Goal: Task Accomplishment & Management: Complete application form

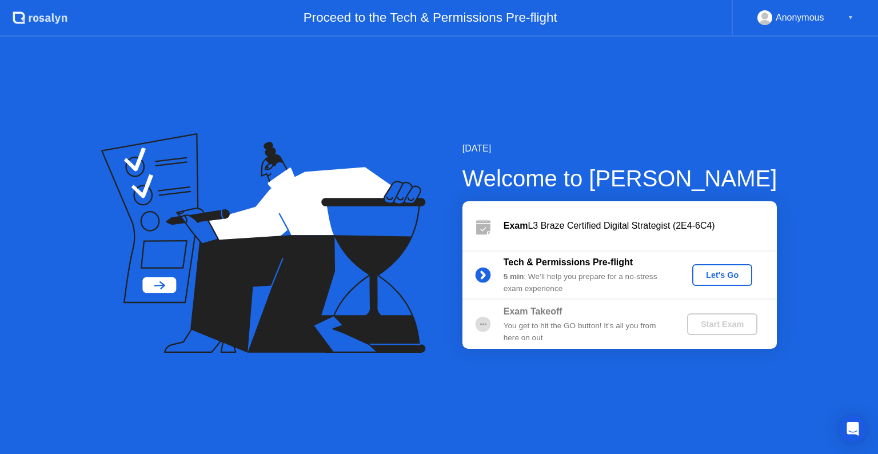
click at [719, 276] on div "Let's Go" at bounding box center [722, 274] width 51 height 9
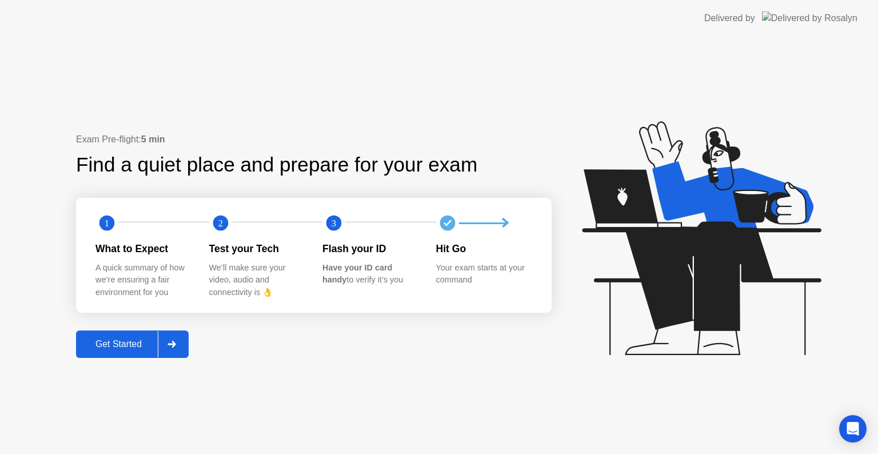
click at [125, 339] on div "Get Started" at bounding box center [118, 344] width 78 height 10
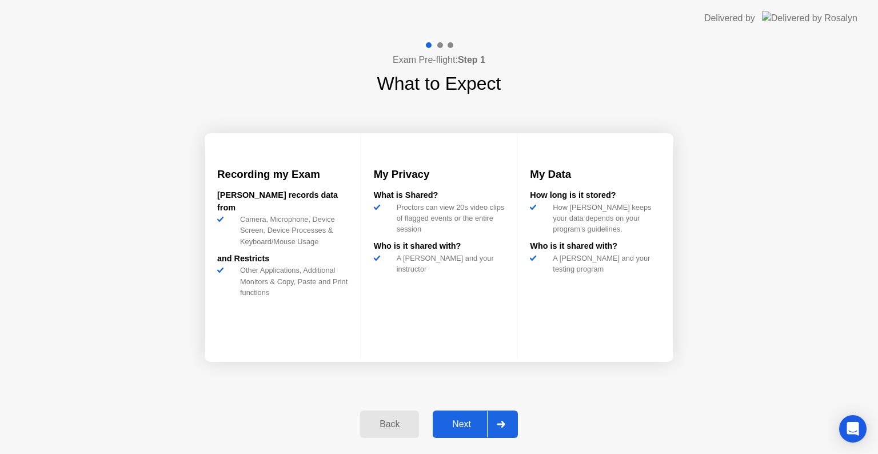
click at [467, 421] on div "Next" at bounding box center [461, 424] width 51 height 10
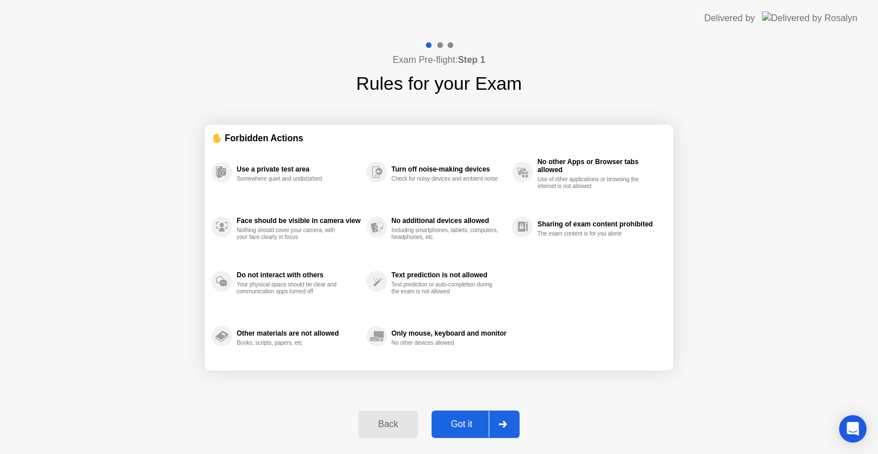
click at [467, 421] on div "Got it" at bounding box center [462, 424] width 54 height 10
select select "**********"
select select "*******"
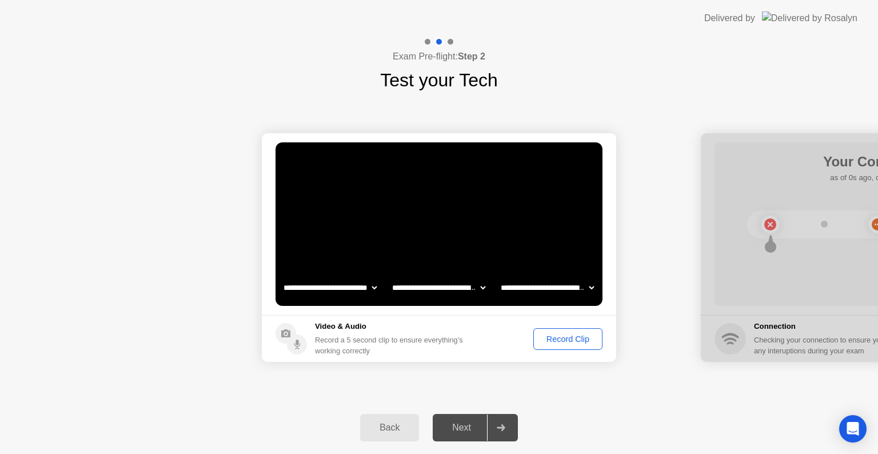
click at [588, 340] on div "Record Clip" at bounding box center [568, 339] width 61 height 9
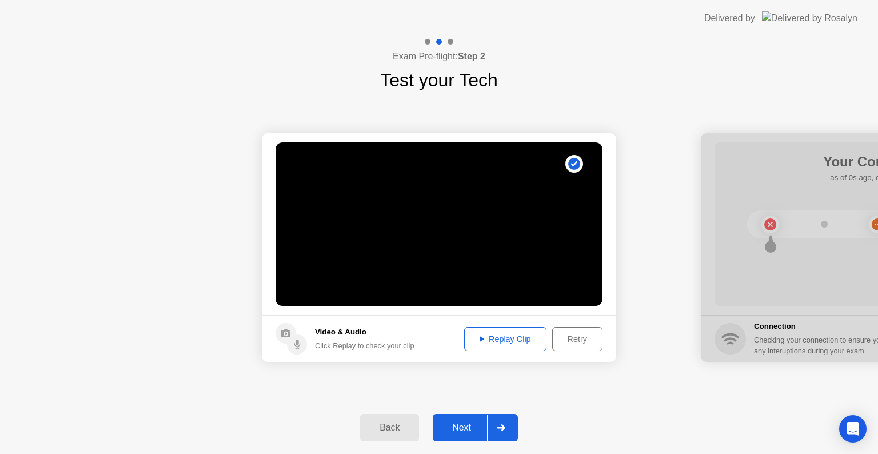
click at [469, 423] on div "Next" at bounding box center [461, 428] width 51 height 10
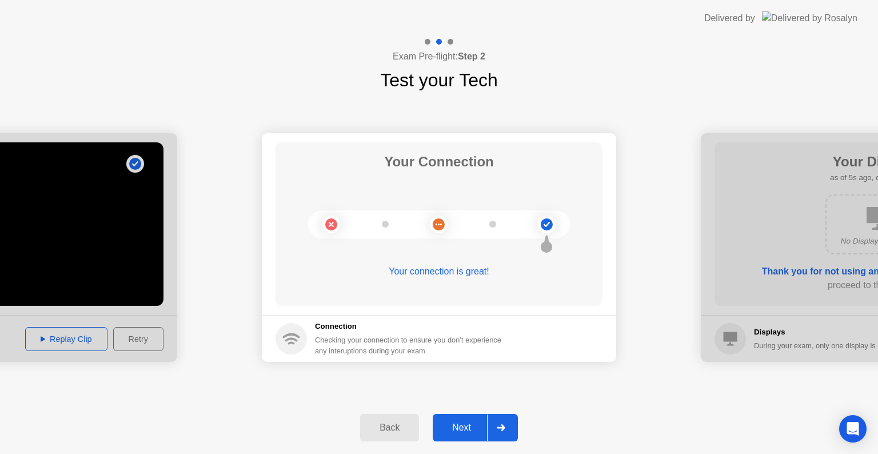
click at [464, 425] on div "Next" at bounding box center [461, 428] width 51 height 10
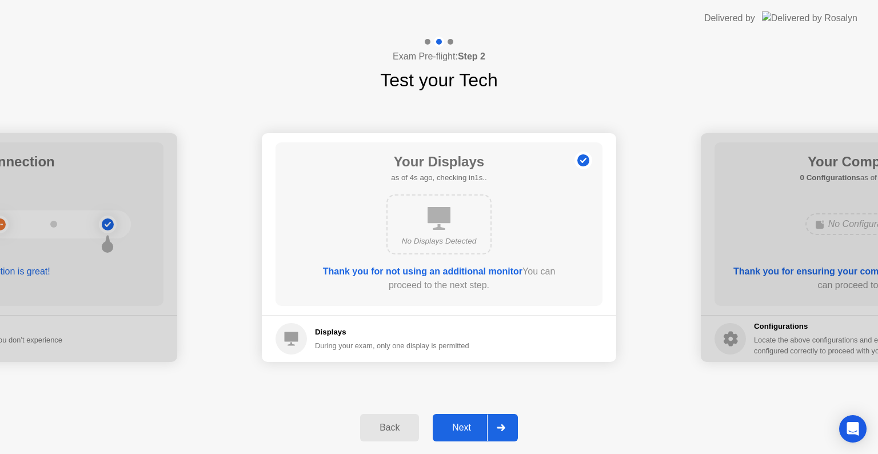
click at [464, 424] on div "Next" at bounding box center [461, 428] width 51 height 10
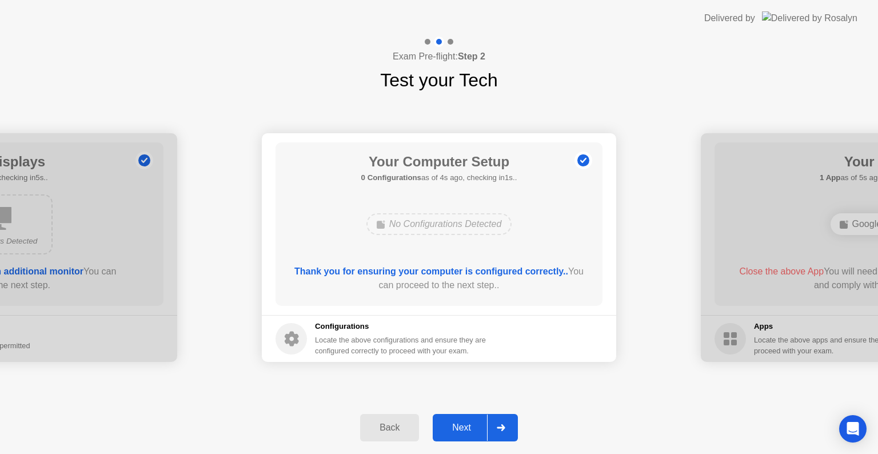
click at [464, 424] on div "Next" at bounding box center [461, 428] width 51 height 10
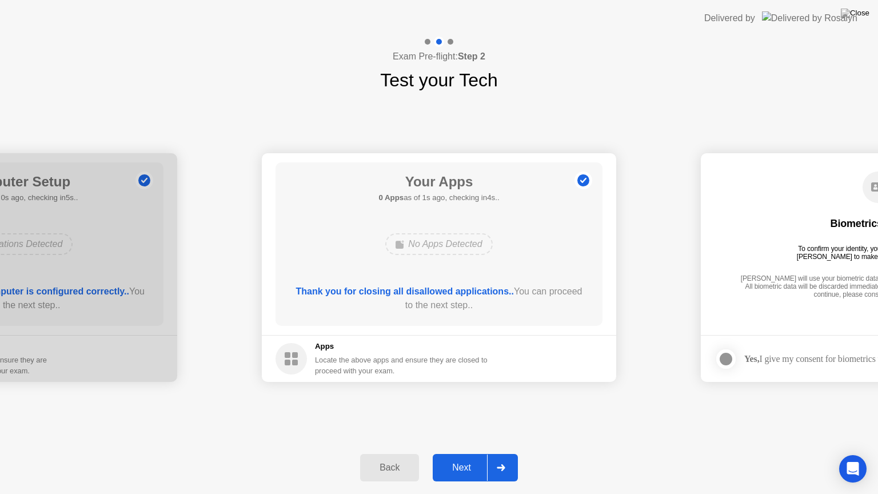
click at [450, 453] on div "Next" at bounding box center [461, 468] width 51 height 10
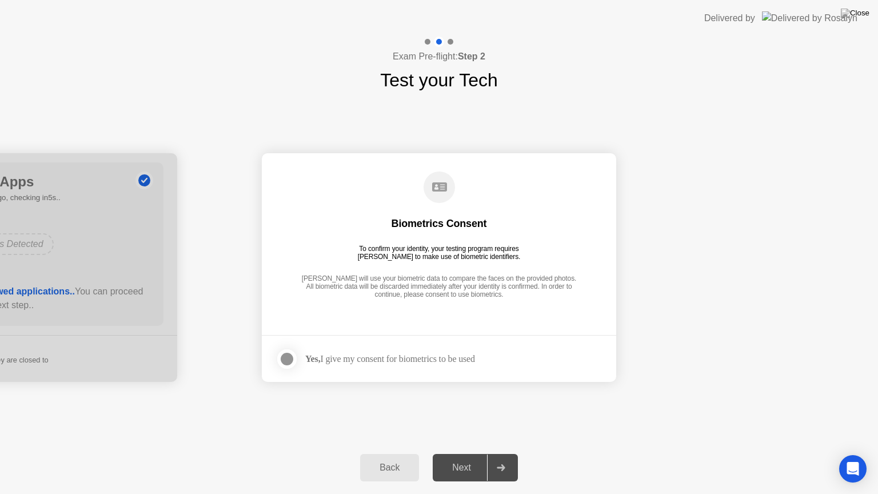
click at [287, 359] on div at bounding box center [287, 359] width 14 height 14
click at [467, 453] on div "Next" at bounding box center [461, 468] width 51 height 10
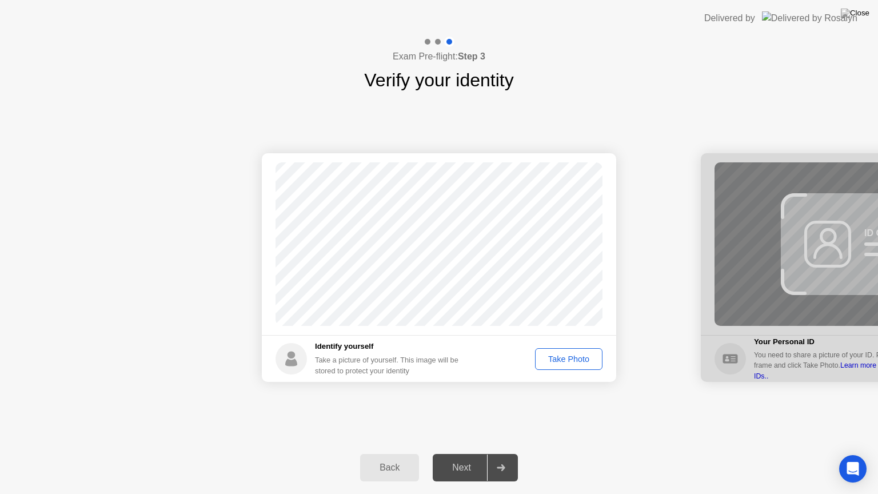
click at [581, 359] on div "Take Photo" at bounding box center [568, 359] width 59 height 9
click at [461, 453] on div "Next" at bounding box center [461, 468] width 51 height 10
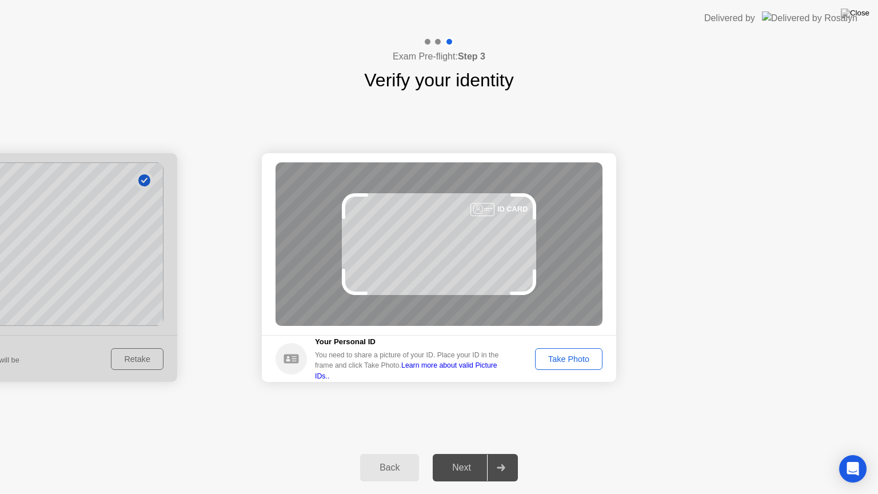
click at [568, 357] on div "Take Photo" at bounding box center [568, 359] width 59 height 9
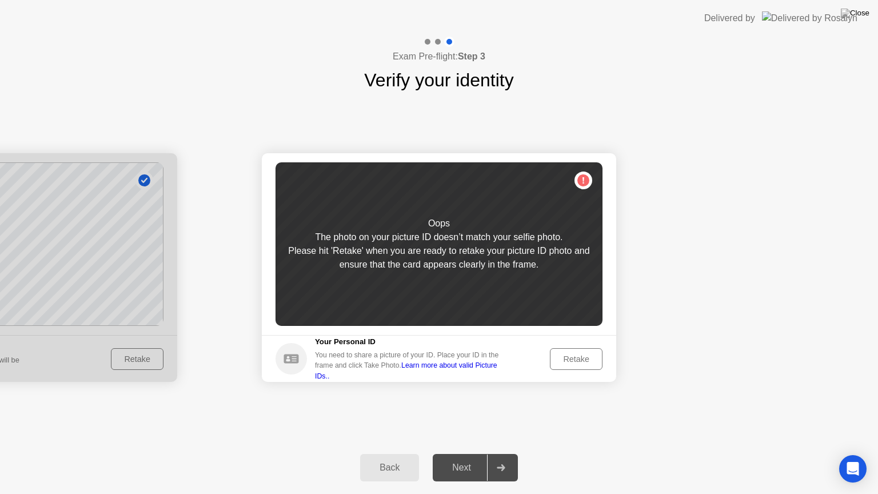
click at [568, 357] on div "Retake" at bounding box center [576, 359] width 45 height 9
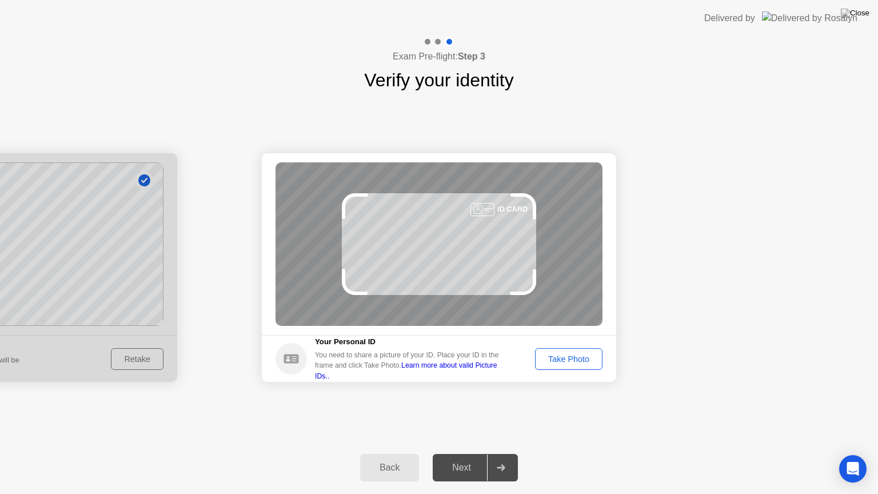
click at [567, 360] on div "Take Photo" at bounding box center [568, 359] width 59 height 9
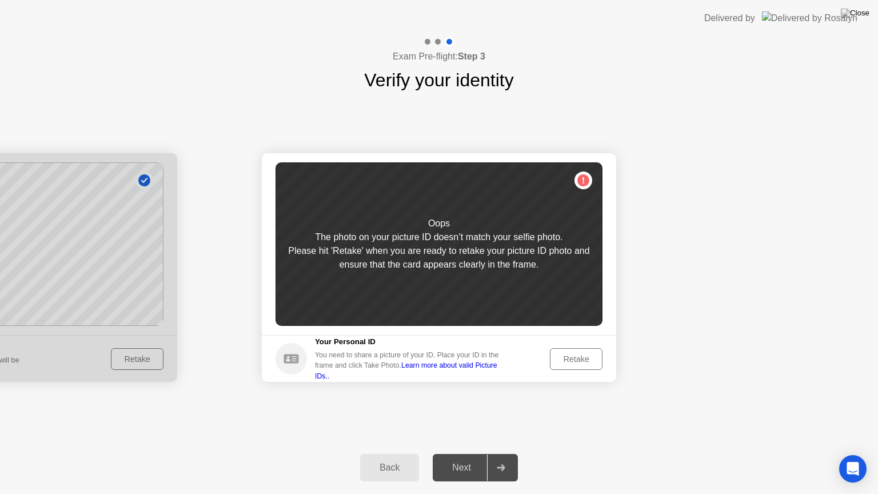
click at [567, 360] on div "Retake" at bounding box center [576, 359] width 45 height 9
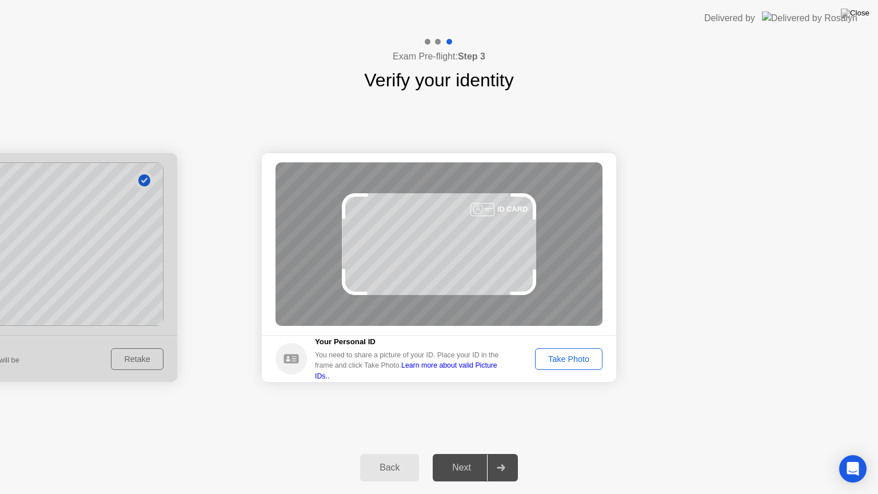
click at [567, 359] on div "Take Photo" at bounding box center [568, 359] width 59 height 9
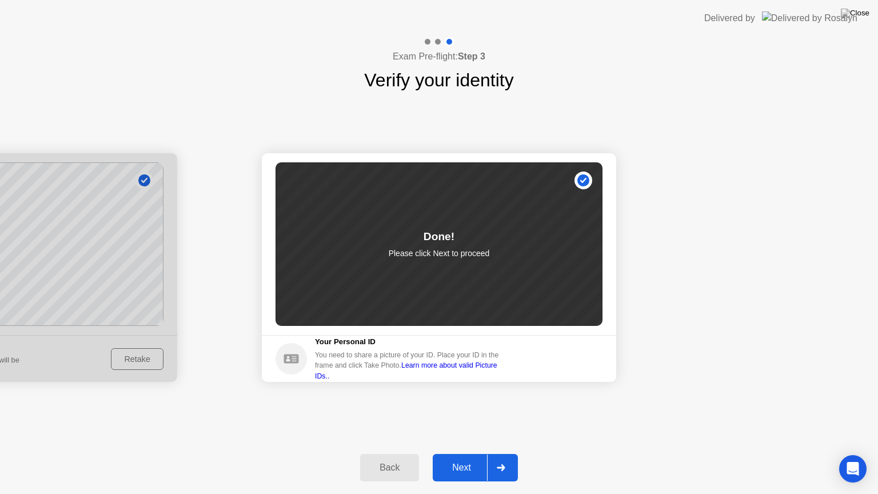
click at [456, 453] on div "Next" at bounding box center [461, 468] width 51 height 10
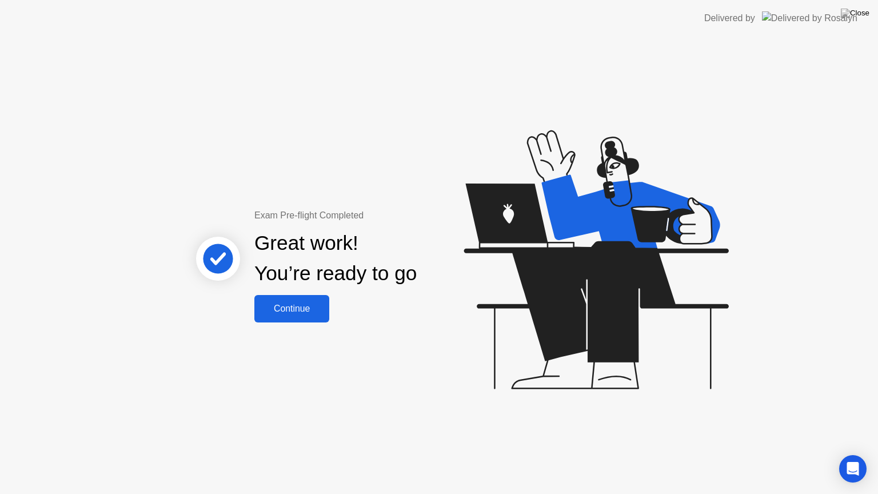
click at [302, 314] on div "Continue" at bounding box center [292, 309] width 68 height 10
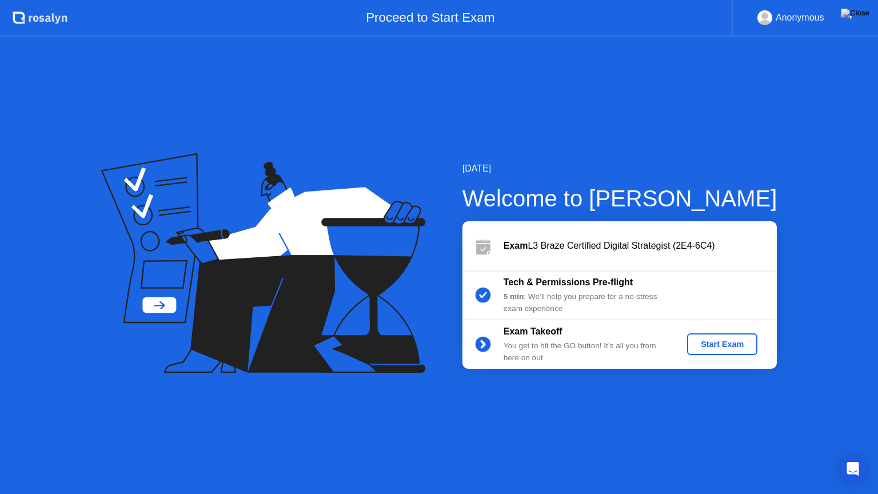
click at [716, 344] on div "Start Exam" at bounding box center [722, 344] width 61 height 9
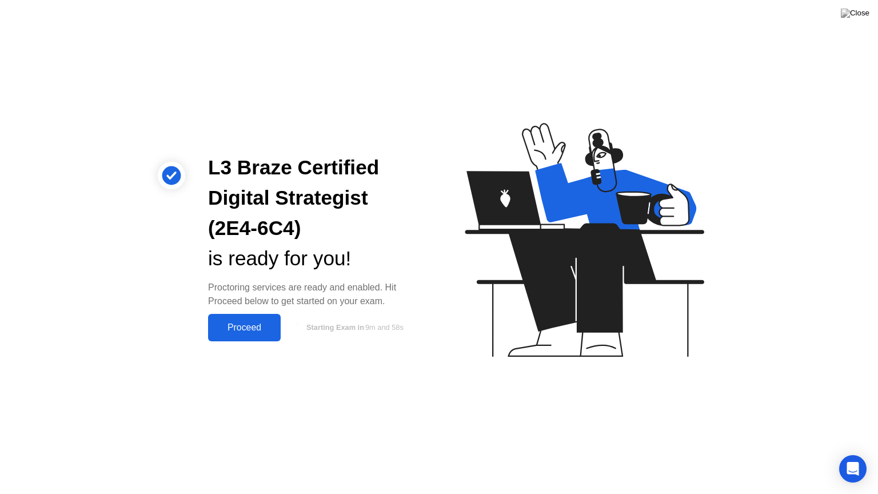
click at [258, 332] on div "Proceed" at bounding box center [245, 328] width 66 height 10
